Goal: Task Accomplishment & Management: Complete application form

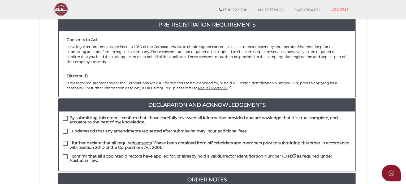
scroll to position [69, 0]
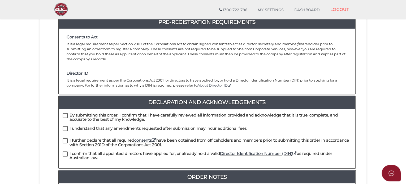
click at [63, 113] on label "By submitting this order, I confirm that I have carefully reviewed all informat…" at bounding box center [207, 116] width 288 height 7
checkbox input "true"
click at [65, 126] on label "I understand that any amendments requested after submission may incur additiona…" at bounding box center [155, 129] width 185 height 7
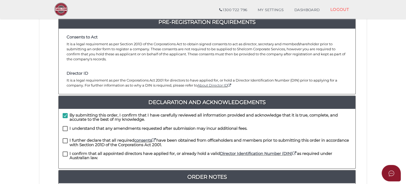
checkbox input "true"
click at [65, 138] on label "I further declare that all required consents have been obtained from officehold…" at bounding box center [207, 141] width 288 height 7
checkbox input "true"
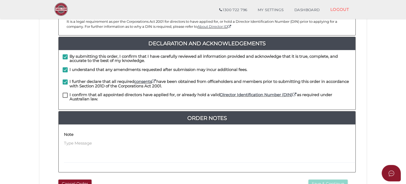
scroll to position [144, 0]
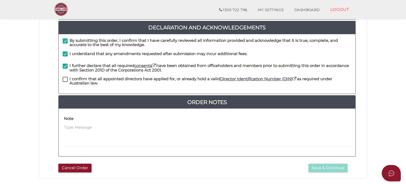
click at [65, 77] on label "I confirm that all appointed directors have applied for, or already hold a vali…" at bounding box center [207, 80] width 288 height 7
checkbox input "true"
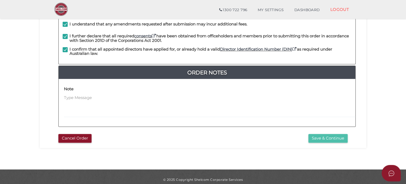
click at [320, 135] on button "Save & Continue" at bounding box center [327, 138] width 39 height 9
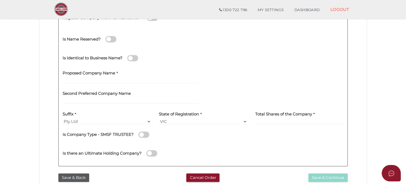
scroll to position [90, 0]
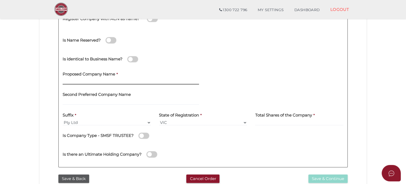
click at [85, 81] on input "text" at bounding box center [131, 82] width 136 height 6
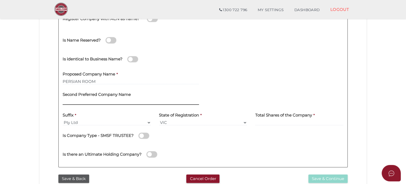
click at [142, 100] on input "text" at bounding box center [131, 102] width 136 height 6
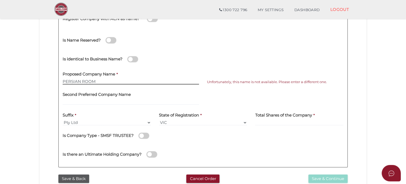
click at [121, 83] on input "PERSIAN ROOM" at bounding box center [131, 82] width 136 height 6
type input "PERSIAN ROOM 1"
click at [130, 93] on div "Second Preferred Company Name" at bounding box center [131, 97] width 136 height 17
drag, startPoint x: 99, startPoint y: 82, endPoint x: 49, endPoint y: 80, distance: 50.1
click at [49, 80] on div "Company Details 0f6e52f5f2eca68b2693963826271084 d05d6ebc1496e1f231918cf1f7b74d…" at bounding box center [203, 76] width 318 height 191
